Goal: Task Accomplishment & Management: Use online tool/utility

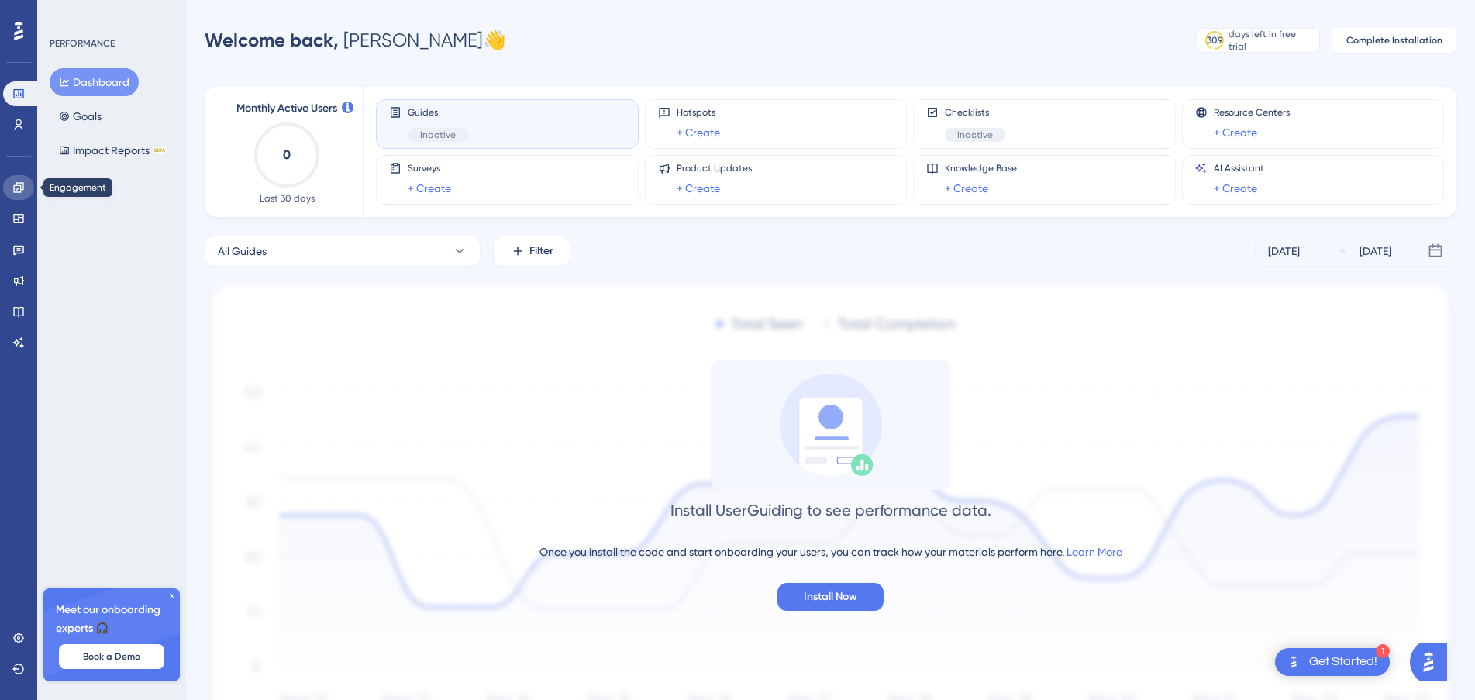
click at [17, 183] on icon at bounding box center [18, 187] width 12 height 12
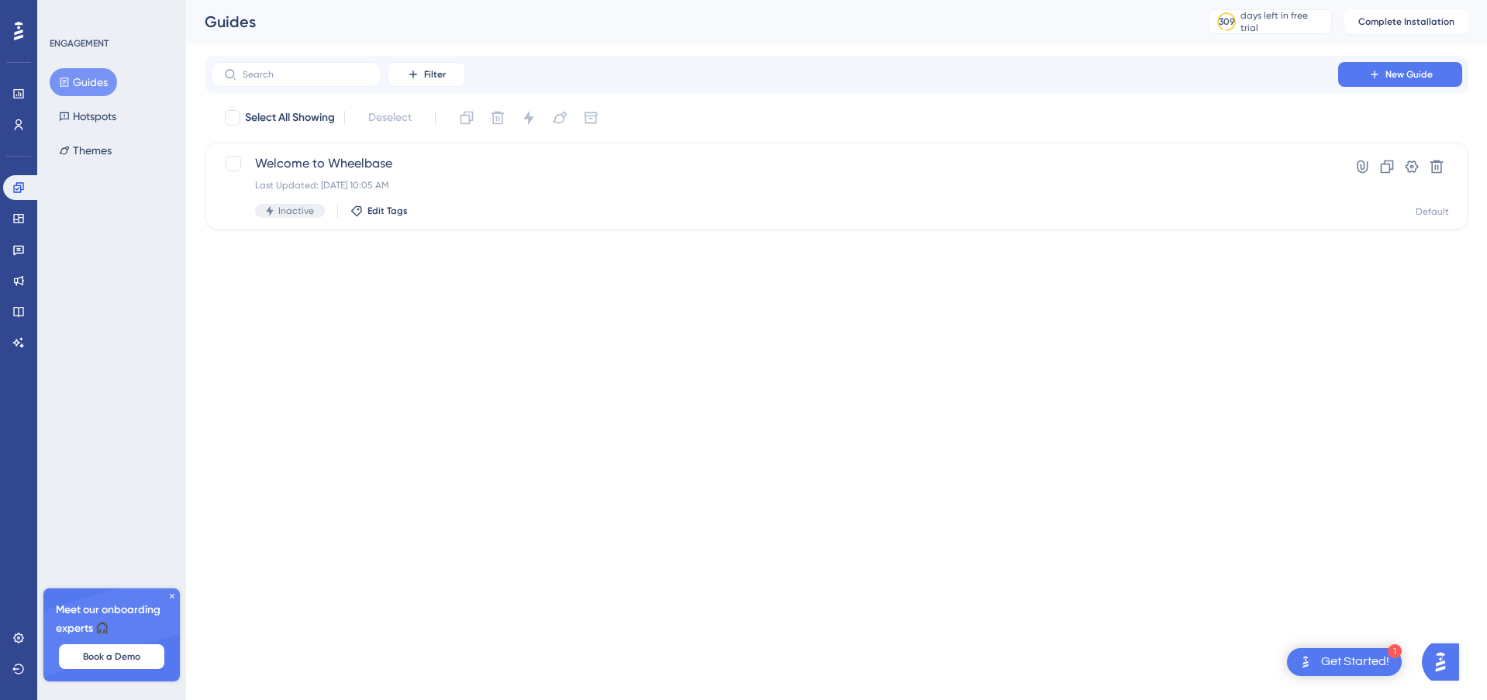
click at [26, 40] on div at bounding box center [18, 31] width 25 height 25
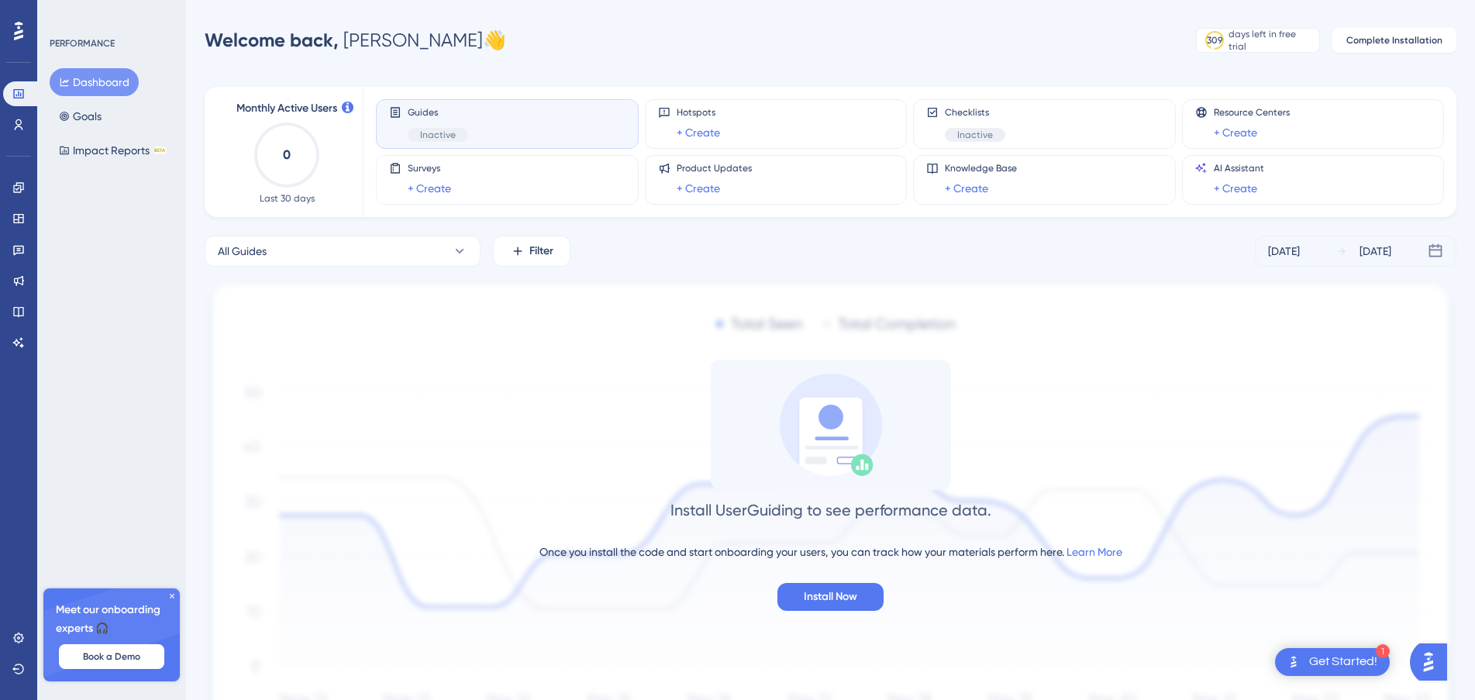
click at [1432, 661] on img "Open AI Assistant Launcher" at bounding box center [1429, 662] width 28 height 28
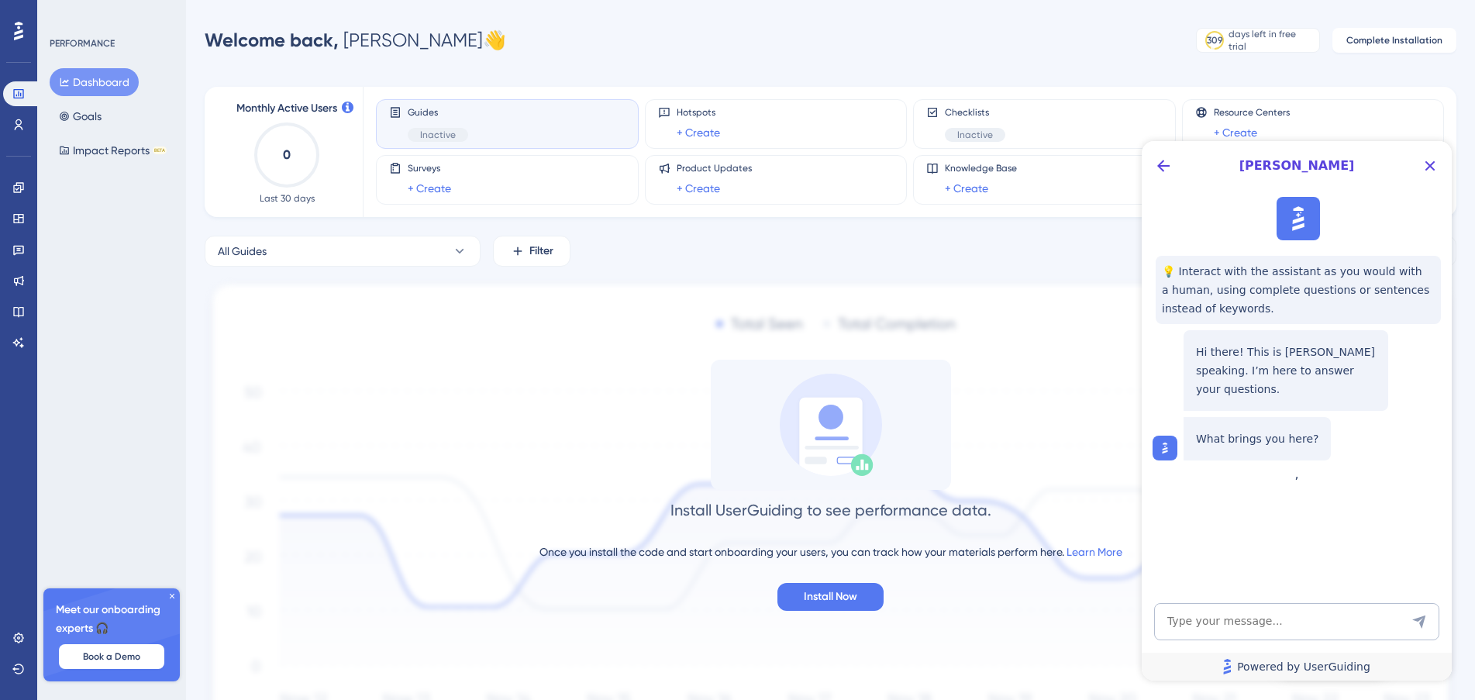
click at [1432, 661] on link "Powered by UserGuiding" at bounding box center [1297, 667] width 310 height 28
click at [1438, 165] on icon "Close Button" at bounding box center [1430, 166] width 19 height 19
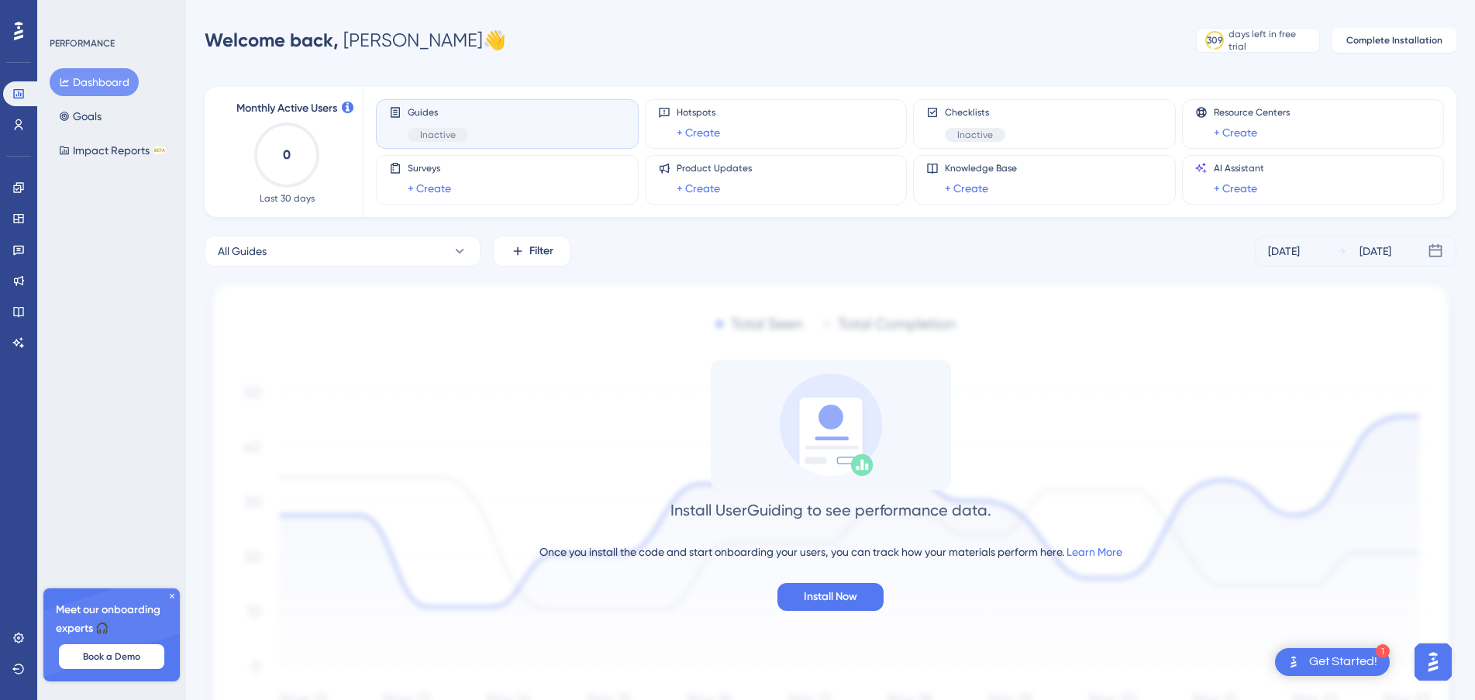
click at [1344, 658] on div "Get Started!" at bounding box center [1344, 662] width 68 height 17
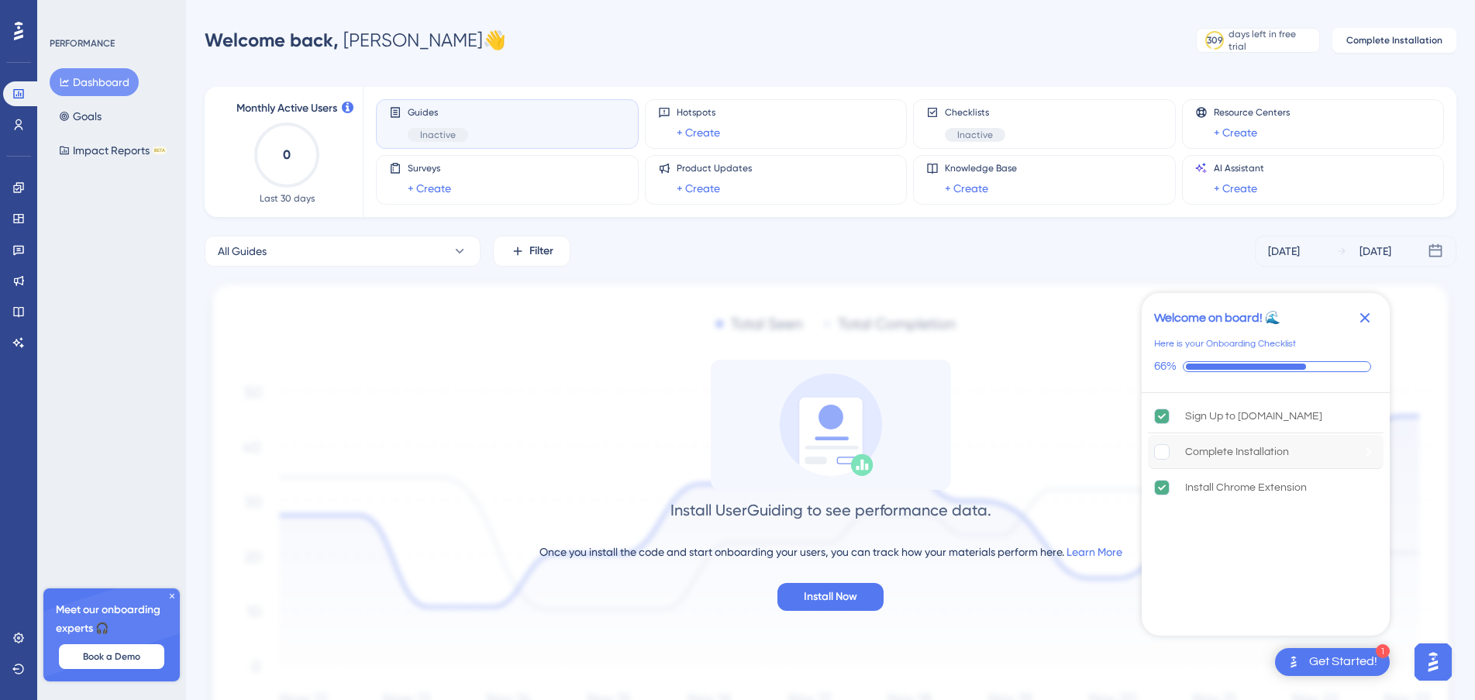
click at [1160, 454] on rect "Complete Installation is incomplete." at bounding box center [1162, 451] width 15 height 15
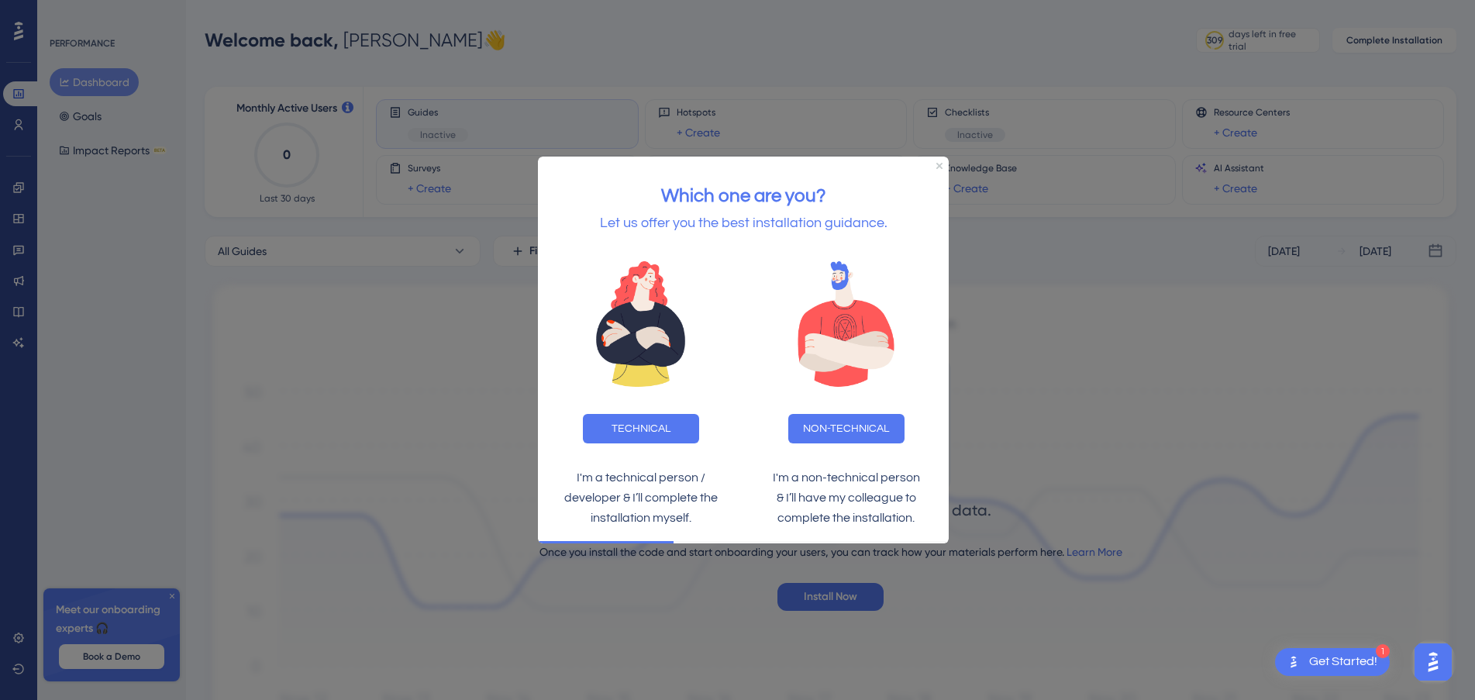
click at [943, 165] on div "Which one are you? Let us offer you the best installation guidance." at bounding box center [743, 202] width 411 height 90
click at [942, 166] on icon "Close Preview" at bounding box center [940, 166] width 6 height 6
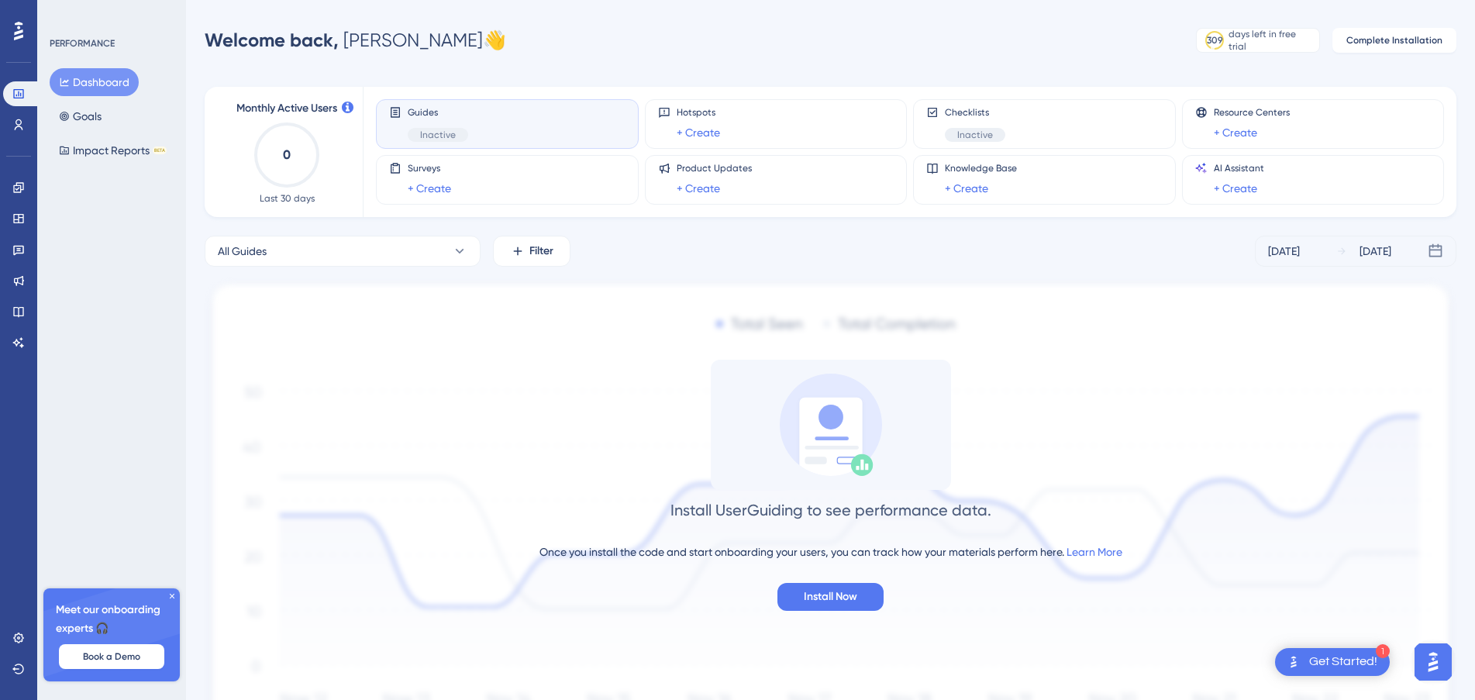
click at [1334, 652] on div "1 Get Started!" at bounding box center [1332, 662] width 115 height 28
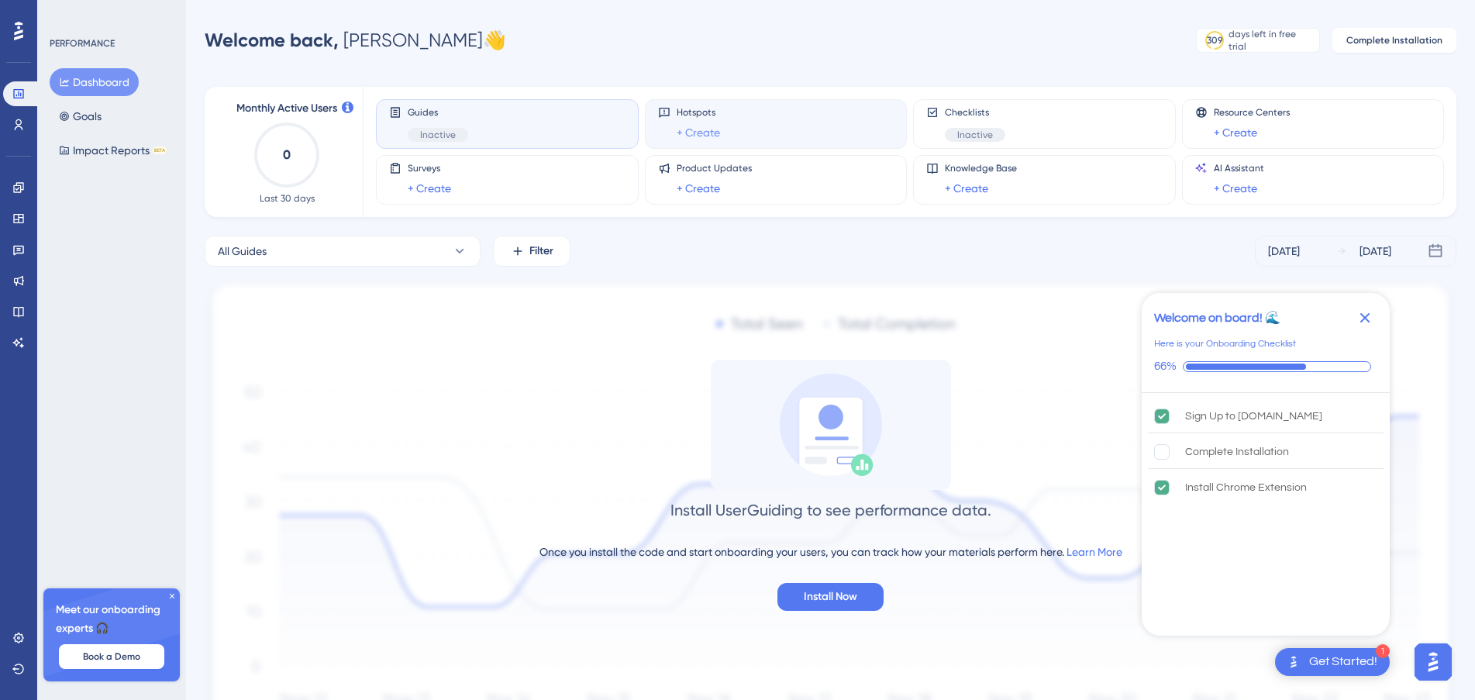
click at [706, 135] on link "+ Create" at bounding box center [698, 132] width 43 height 19
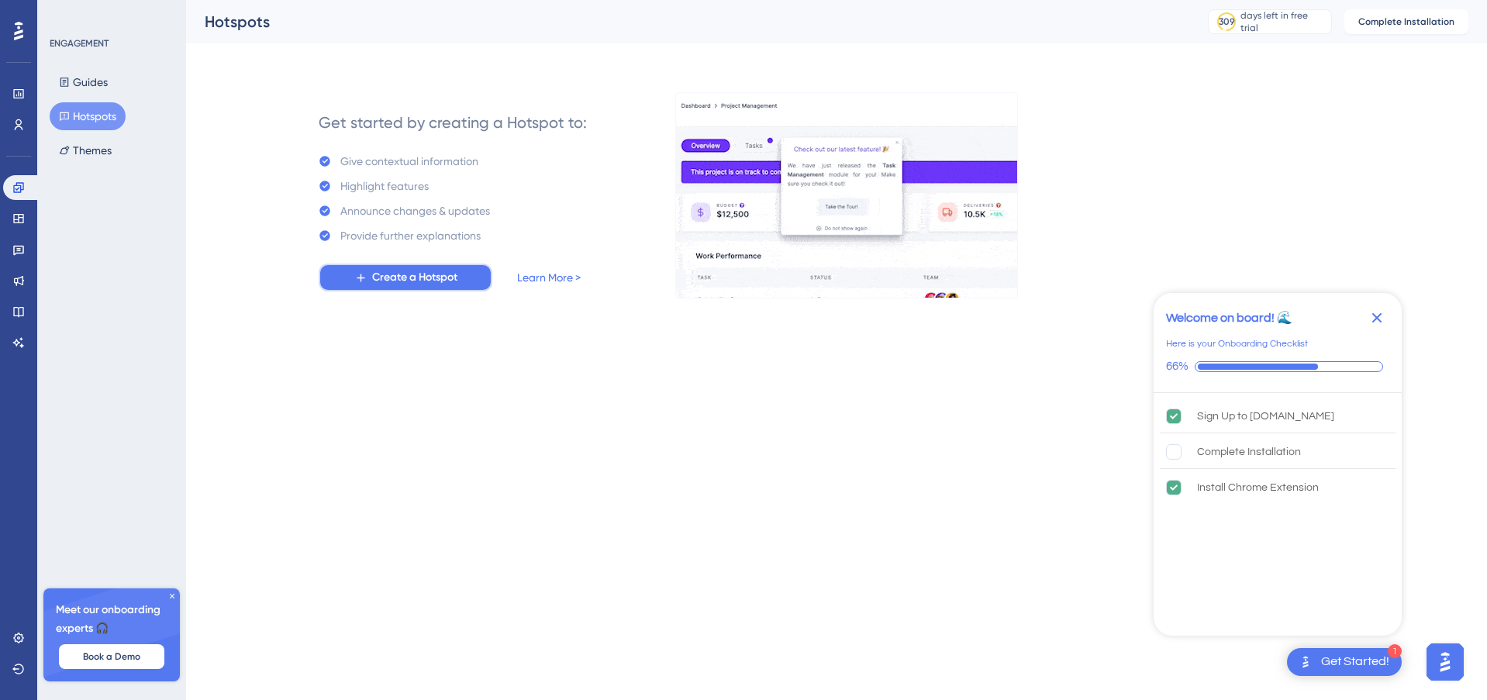
click at [442, 282] on span "Create a Hotspot" at bounding box center [414, 277] width 85 height 19
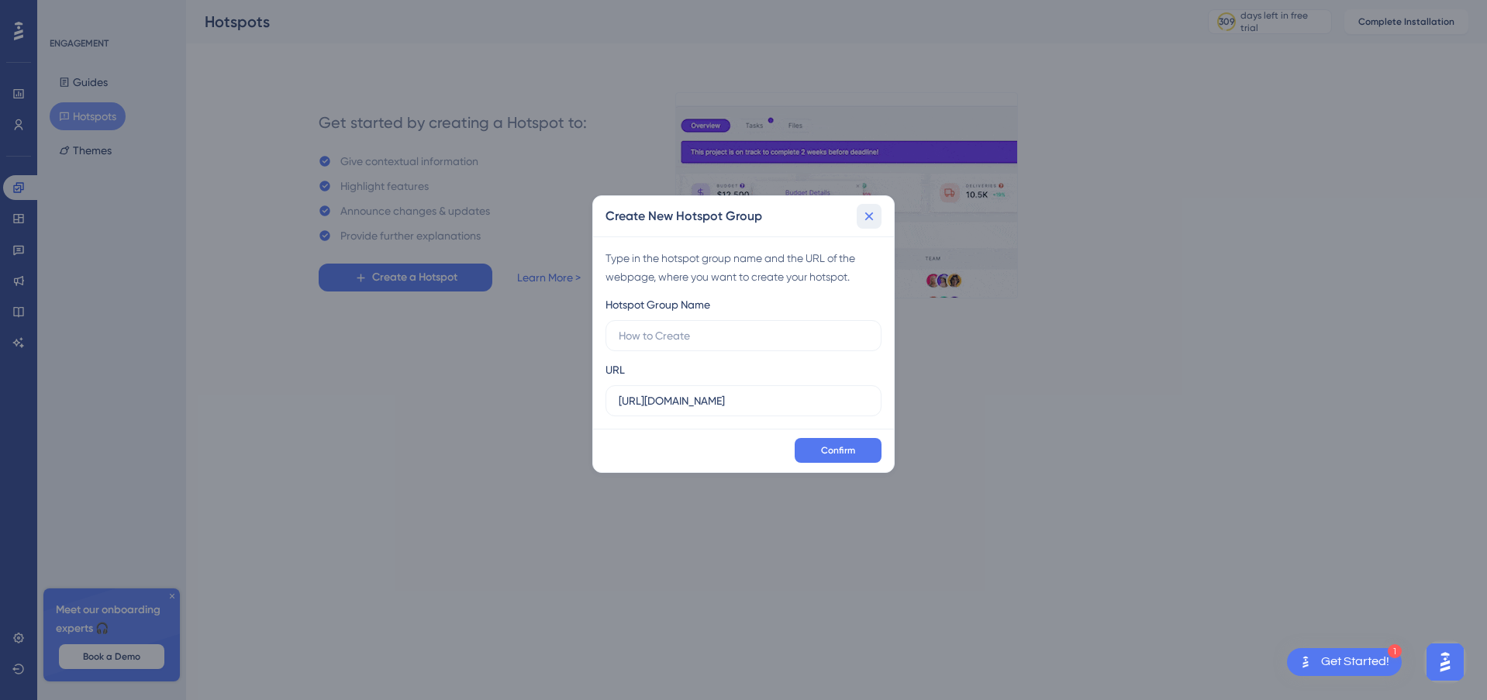
click at [876, 219] on icon at bounding box center [869, 217] width 16 height 16
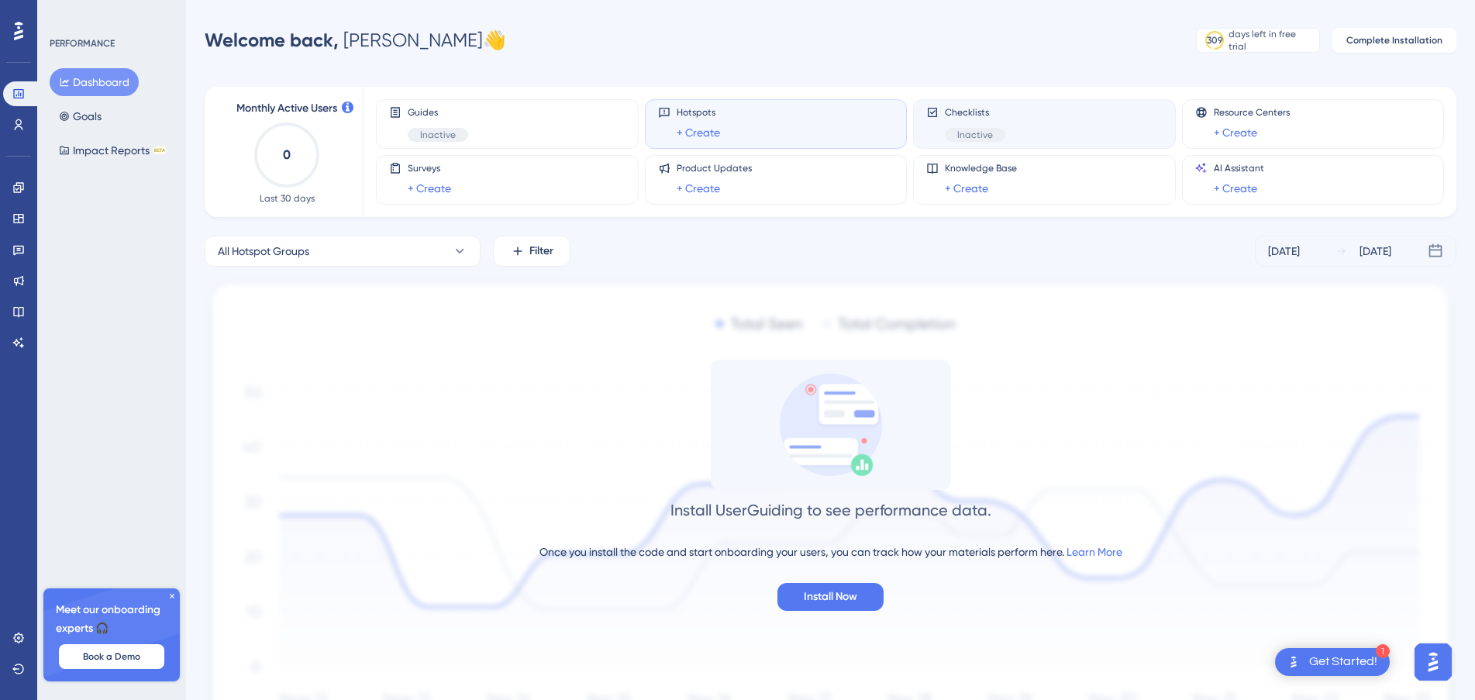
click at [985, 139] on span "Inactive" at bounding box center [976, 135] width 36 height 12
